Goal: Information Seeking & Learning: Check status

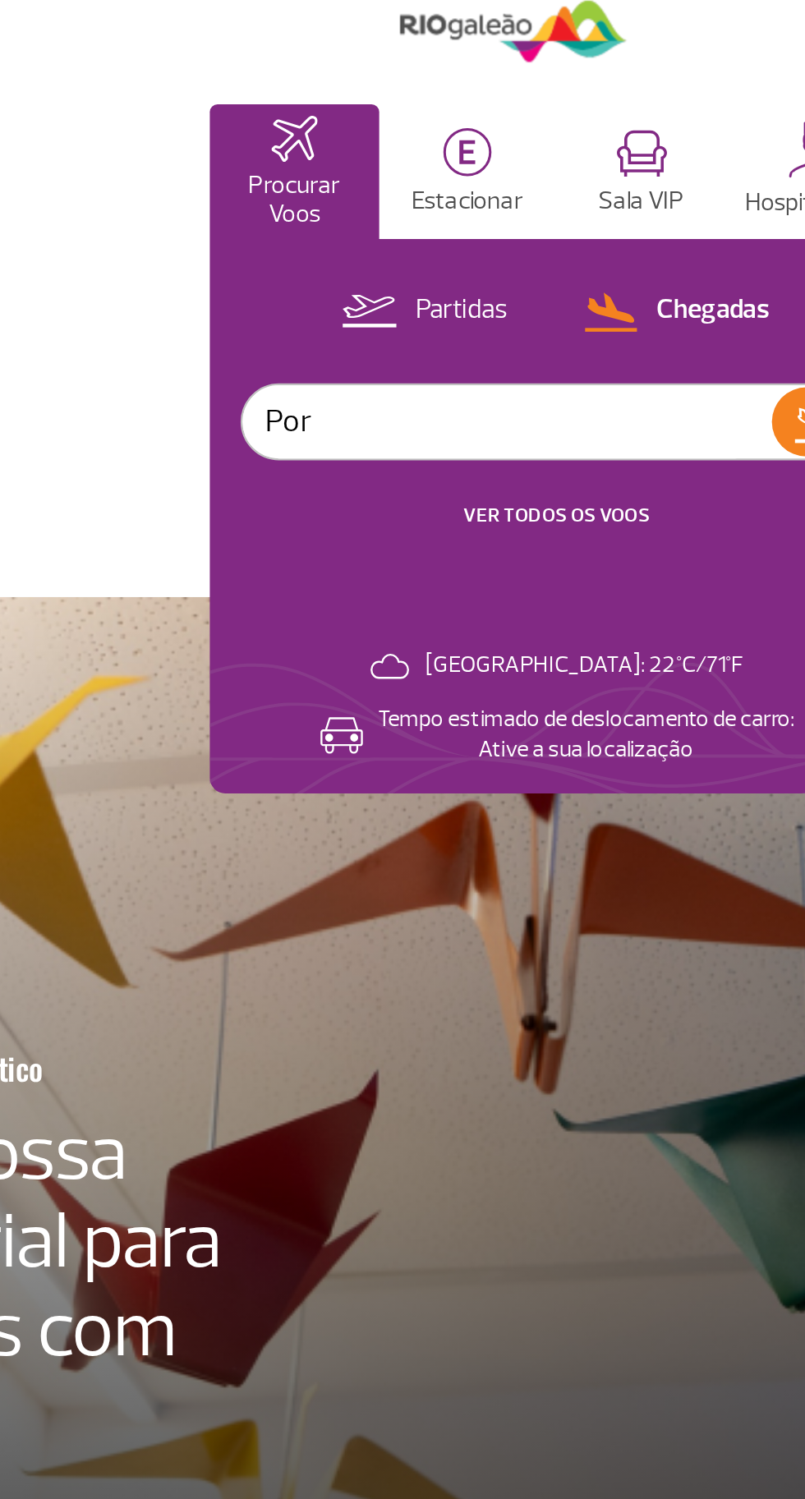
type input "Port"
click at [412, 223] on link "VER TODOS OS VOOS" at bounding box center [403, 228] width 80 height 11
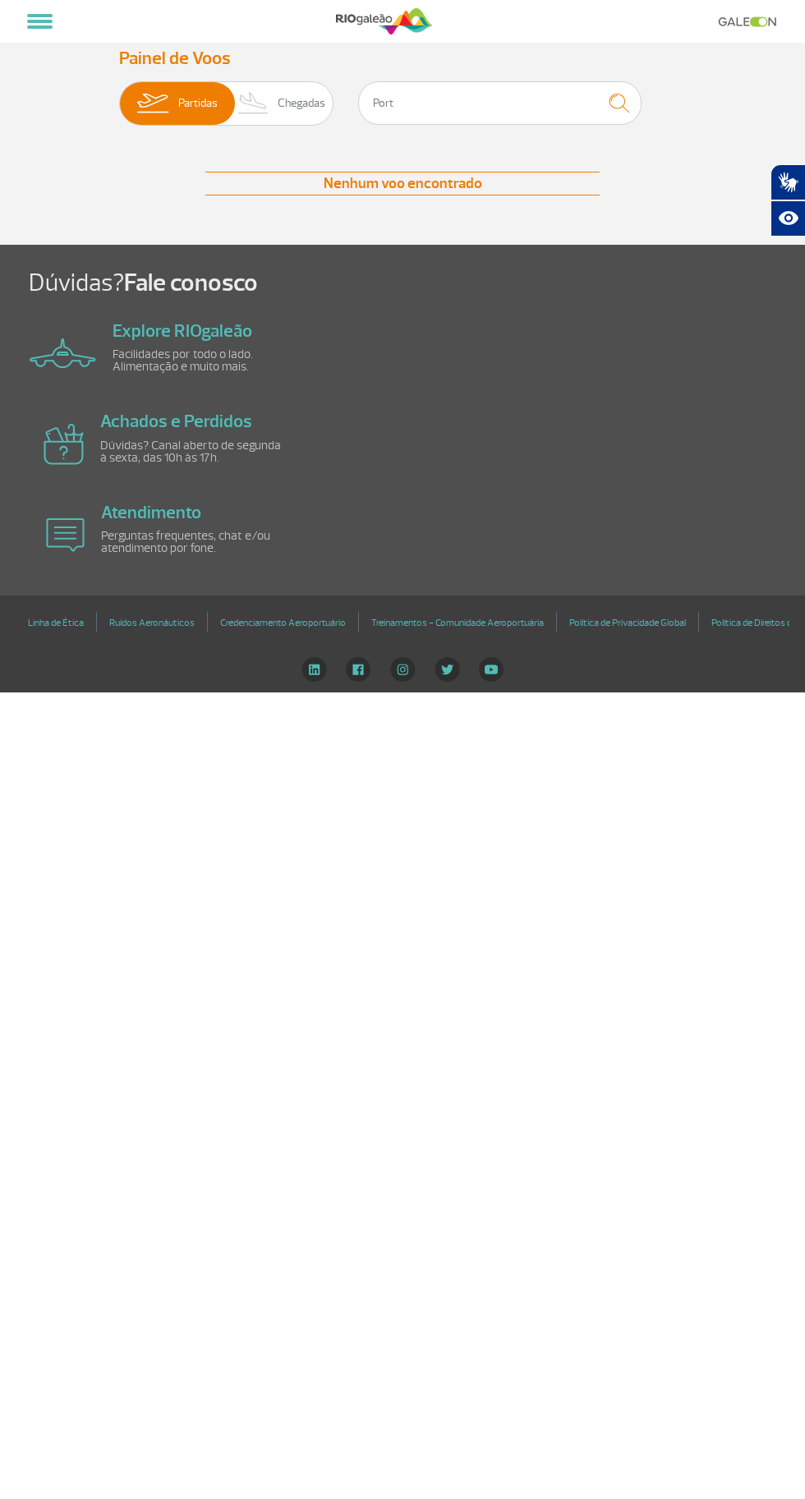
click at [289, 89] on span "Chegadas" at bounding box center [302, 103] width 48 height 43
click at [119, 95] on input "Partidas Chegadas" at bounding box center [119, 95] width 0 height 0
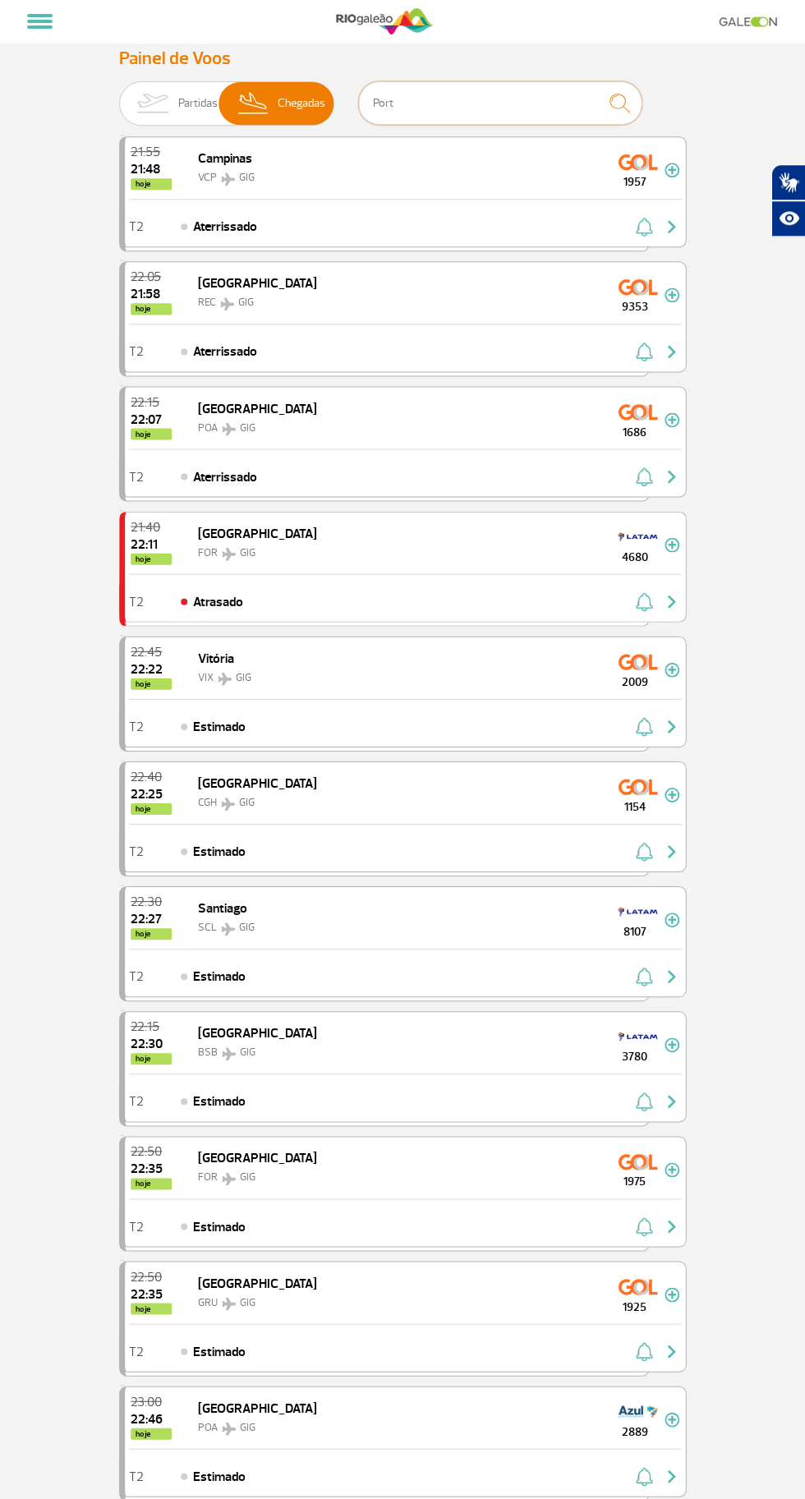
click at [485, 105] on input "Port" at bounding box center [499, 103] width 283 height 44
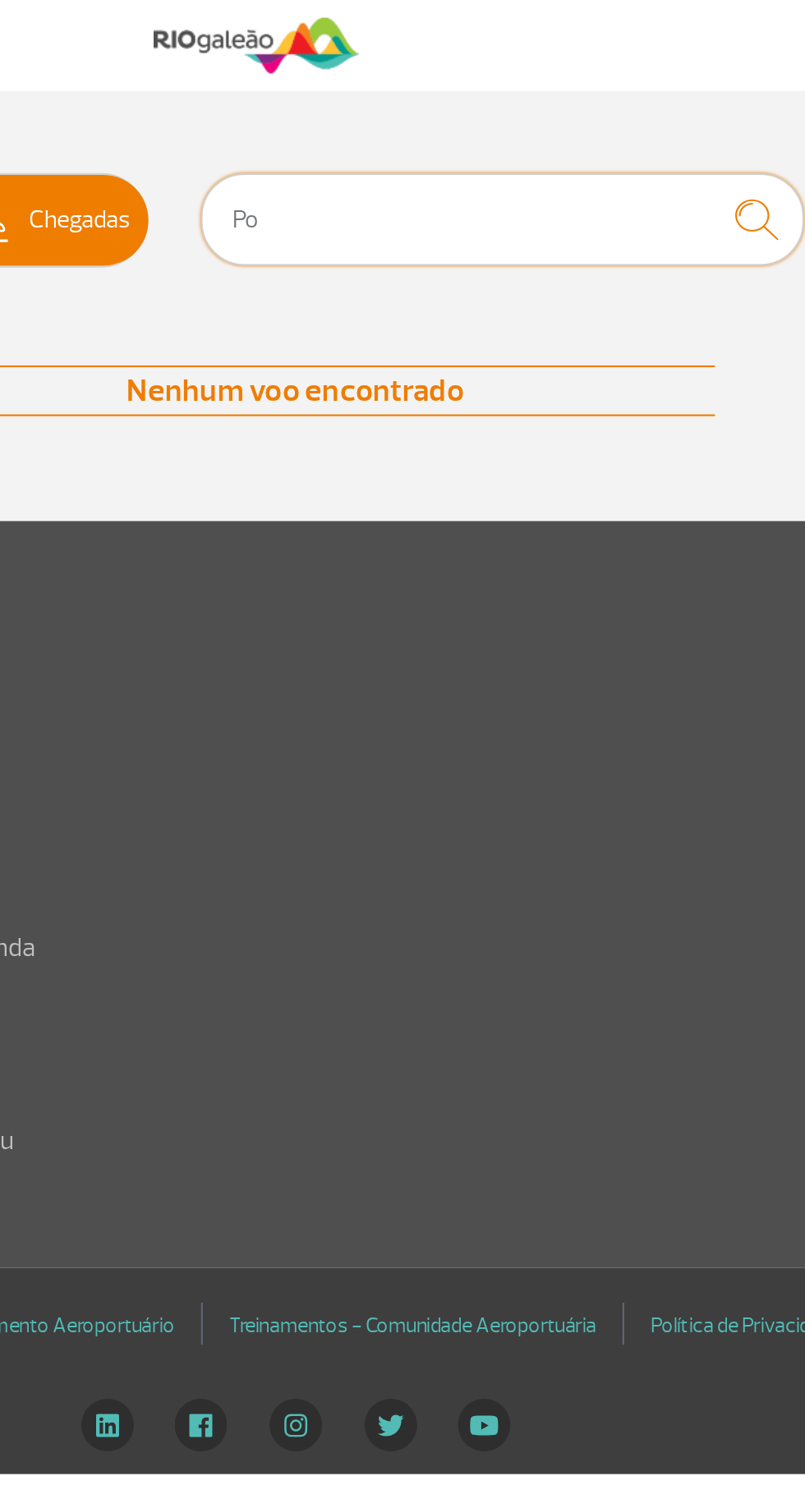
type input "P"
type input "Azul"
click at [608, 103] on img "submit" at bounding box center [618, 103] width 35 height 34
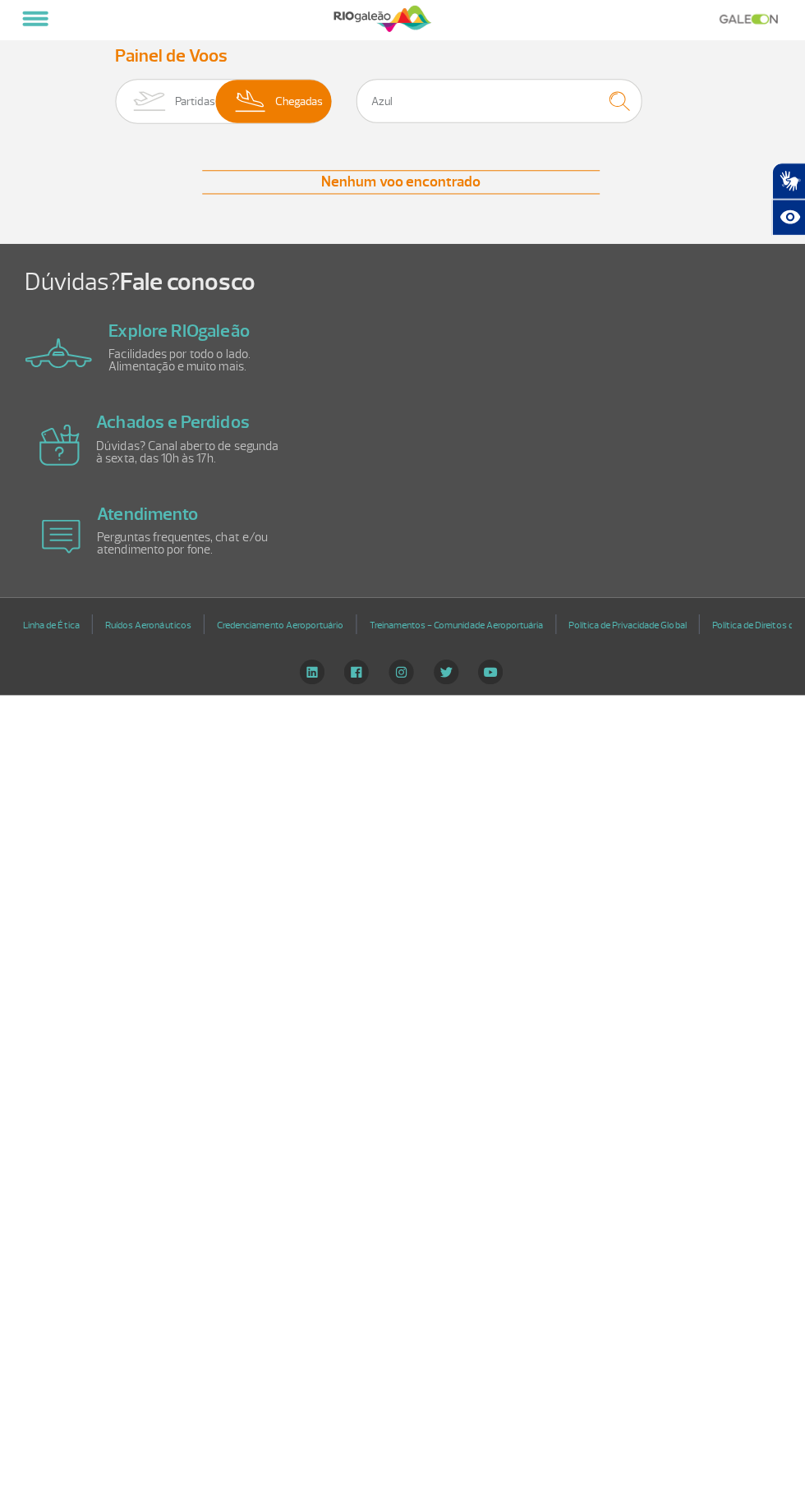
click at [192, 33] on div at bounding box center [403, 21] width 765 height 43
click at [185, 102] on span "Partidas" at bounding box center [197, 103] width 39 height 43
click at [119, 95] on input "Partidas Chegadas" at bounding box center [119, 95] width 0 height 0
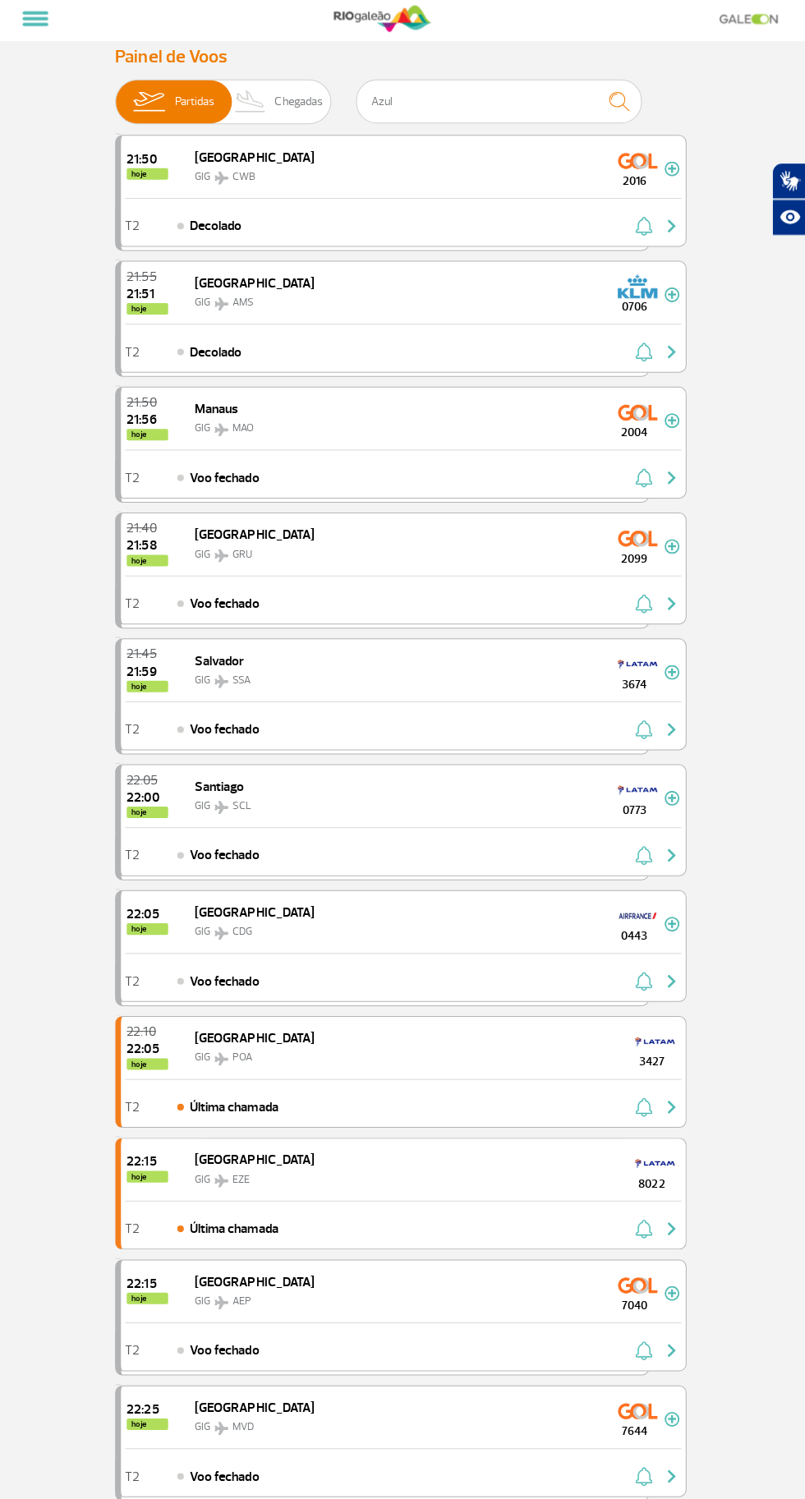
click at [267, 106] on img at bounding box center [253, 103] width 48 height 43
click at [119, 95] on input "Partidas Chegadas" at bounding box center [119, 95] width 0 height 0
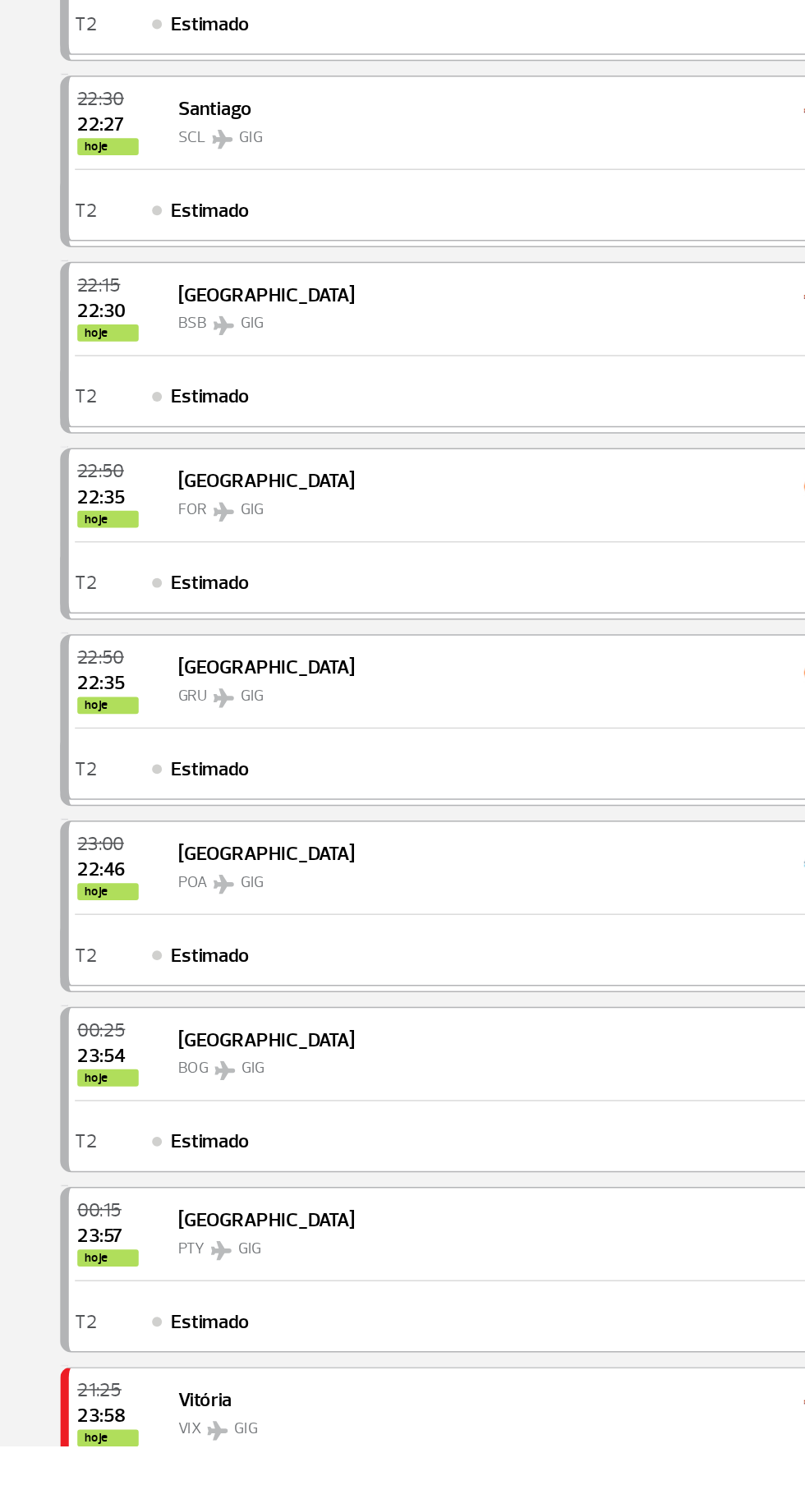
scroll to position [325, 0]
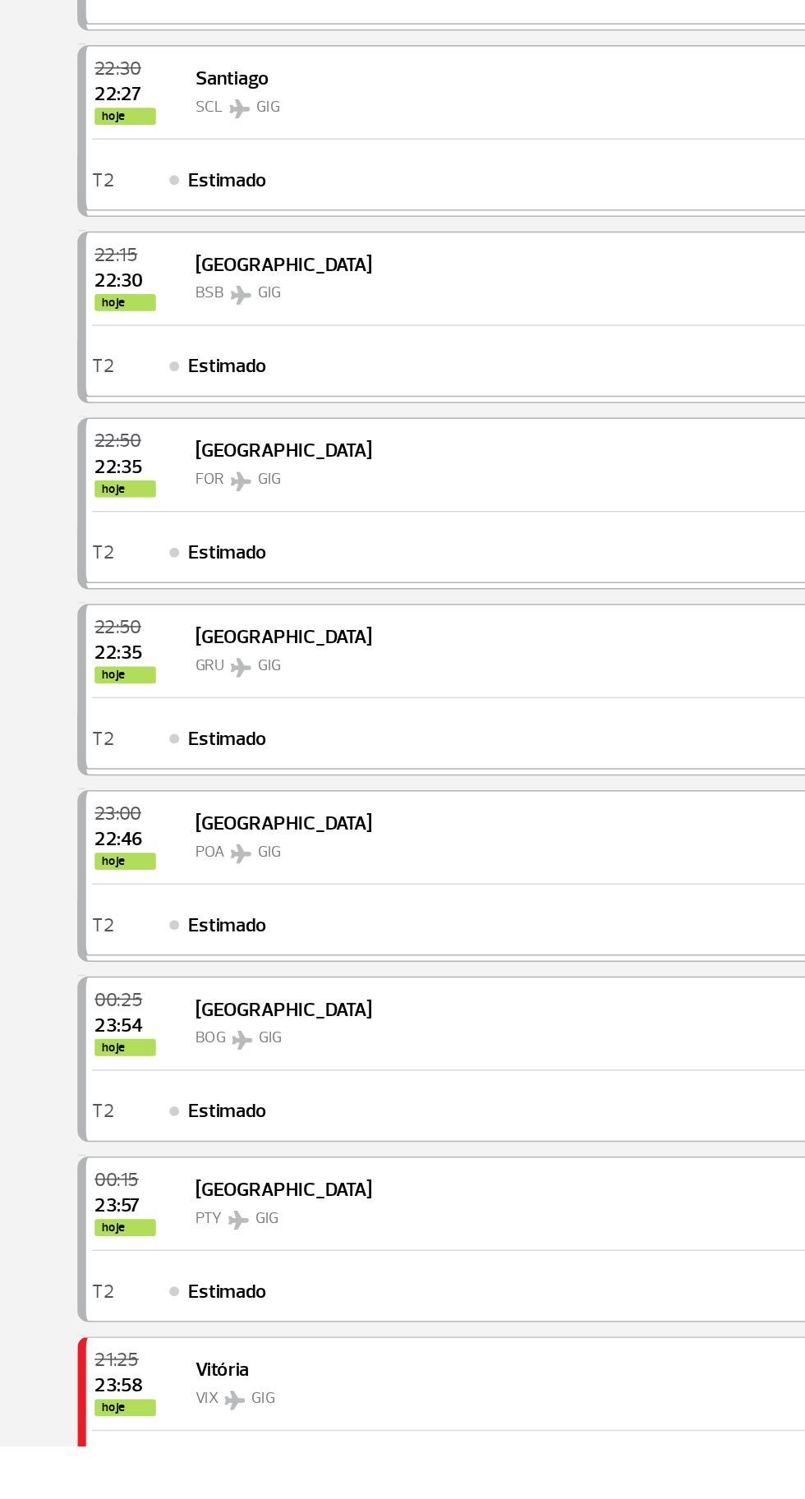
click at [436, 1090] on div "23:00 22:46 hoje Porto Alegre POA GIG 2889" at bounding box center [405, 1091] width 560 height 62
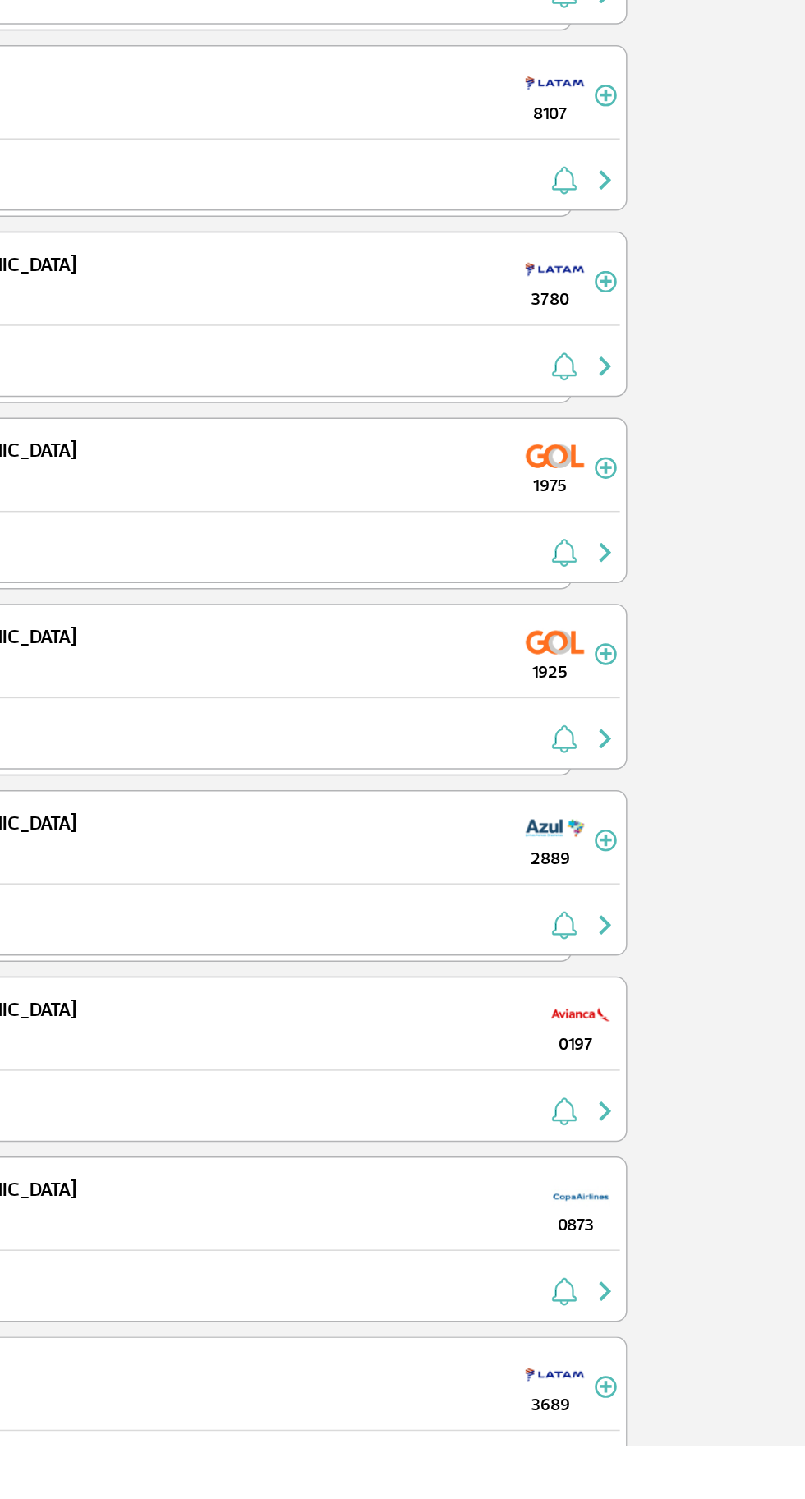
click at [667, 1140] on img "button" at bounding box center [671, 1150] width 20 height 20
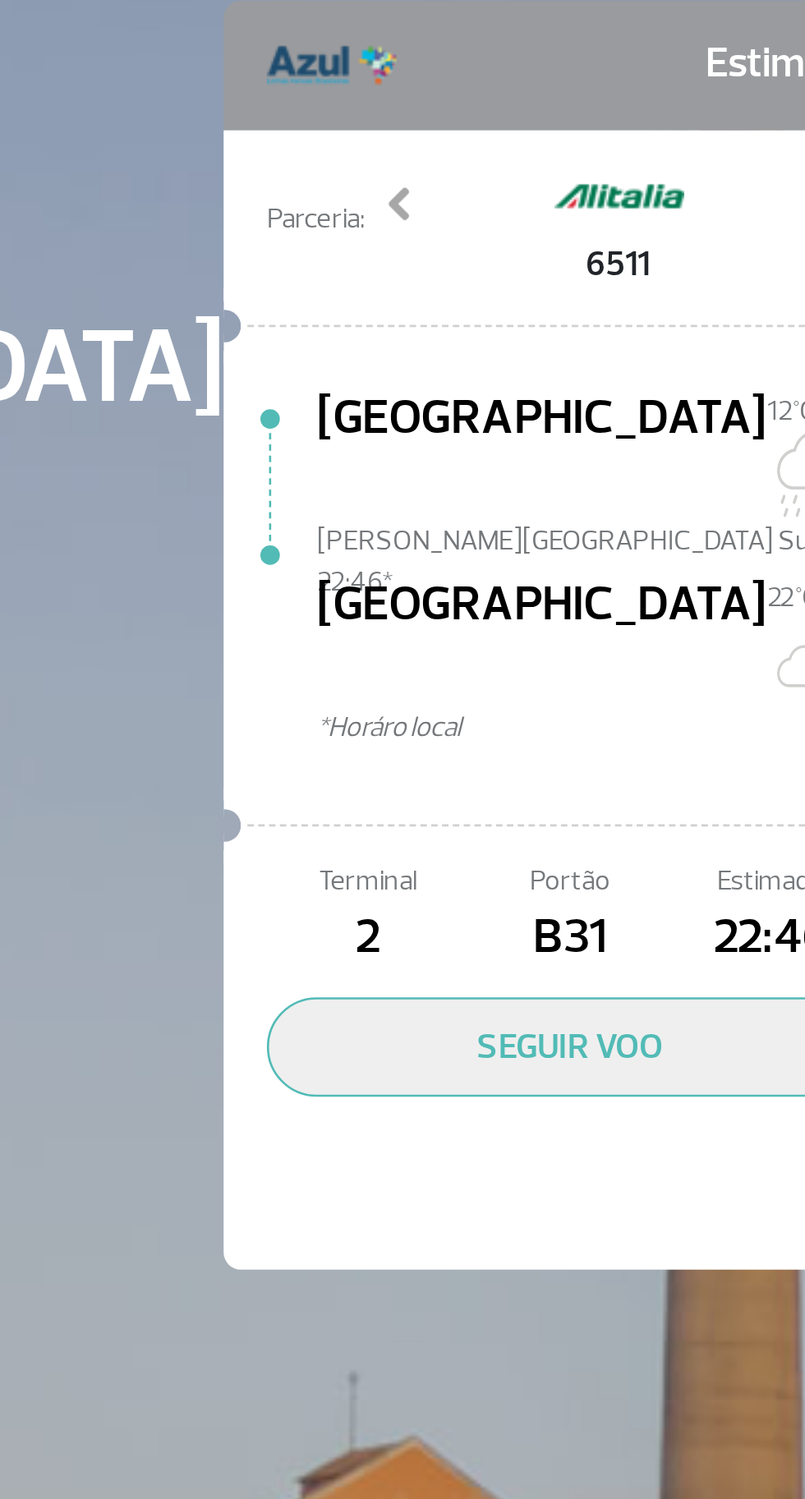
click at [641, 469] on button "SEGUIR VOO" at bounding box center [611, 488] width 230 height 38
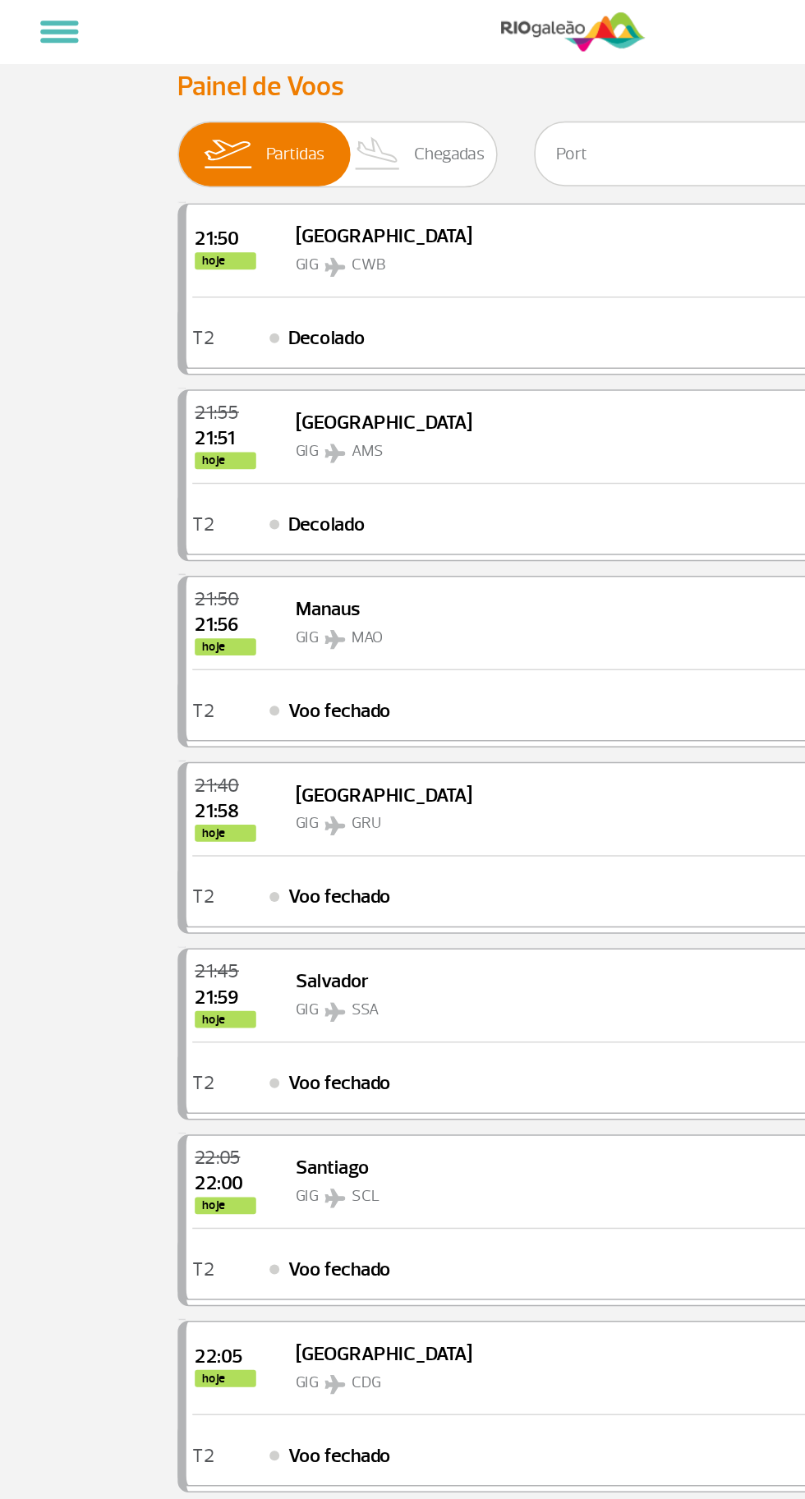
click at [282, 113] on span "Chegadas" at bounding box center [302, 103] width 48 height 43
click at [119, 95] on input "Partidas Chegadas" at bounding box center [119, 95] width 0 height 0
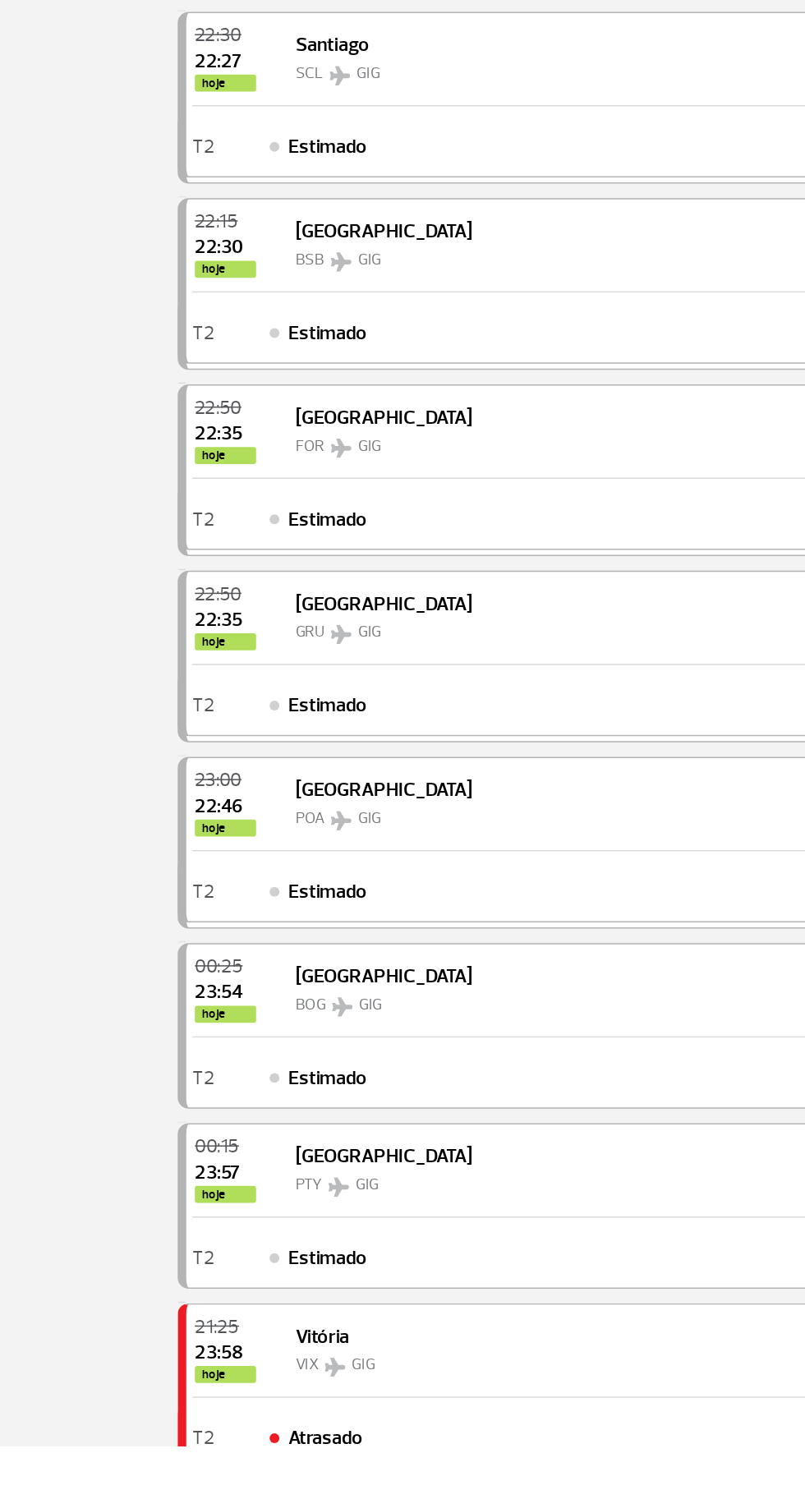
scroll to position [102, 0]
